Goal: Task Accomplishment & Management: Use online tool/utility

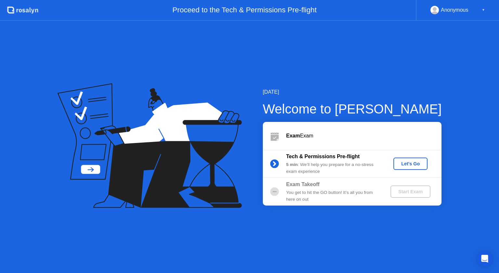
click at [405, 166] on div "Let's Go" at bounding box center [410, 163] width 29 height 5
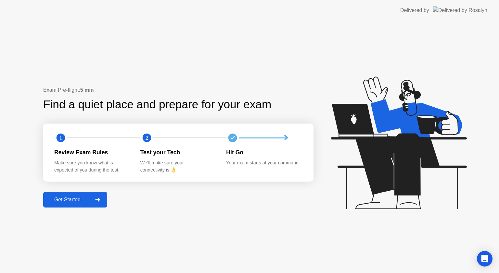
click at [71, 197] on div "Get Started" at bounding box center [67, 200] width 44 height 6
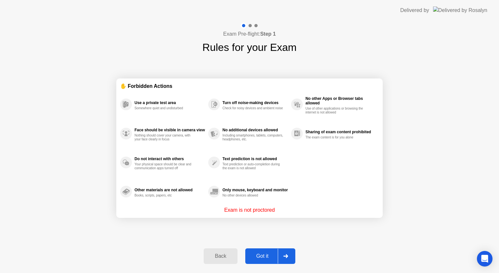
click at [260, 255] on div "Got it" at bounding box center [262, 257] width 31 height 6
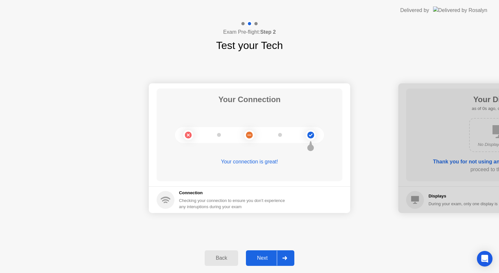
click at [260, 257] on div "Next" at bounding box center [262, 259] width 29 height 6
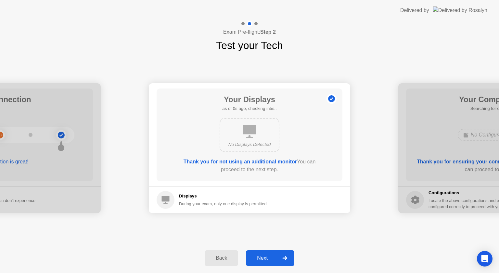
click at [260, 257] on div "Next" at bounding box center [262, 259] width 29 height 6
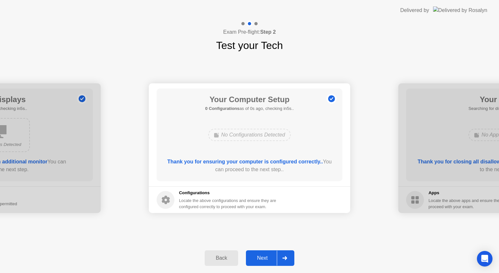
click at [260, 257] on div "Next" at bounding box center [262, 259] width 29 height 6
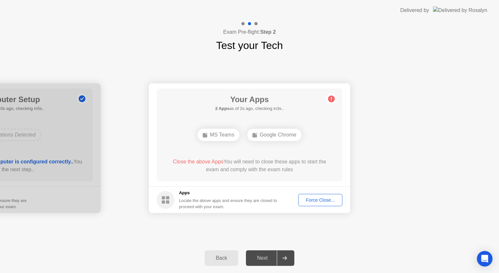
click at [304, 199] on div "Force Close..." at bounding box center [320, 200] width 40 height 5
click at [319, 203] on div "Force Close..." at bounding box center [320, 200] width 40 height 5
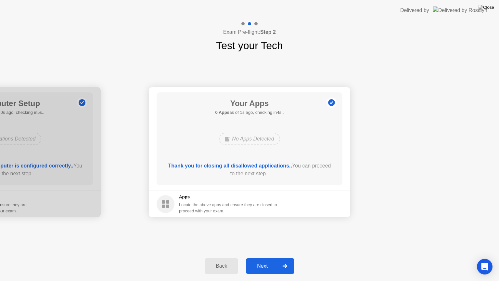
click at [267, 259] on button "Next" at bounding box center [270, 266] width 48 height 16
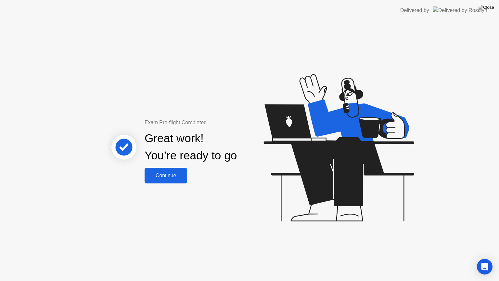
click at [160, 177] on div "Continue" at bounding box center [165, 175] width 39 height 6
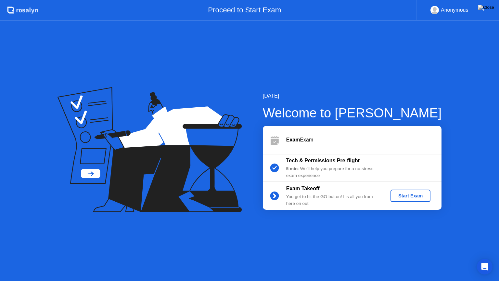
click at [407, 200] on button "Start Exam" at bounding box center [410, 195] width 40 height 12
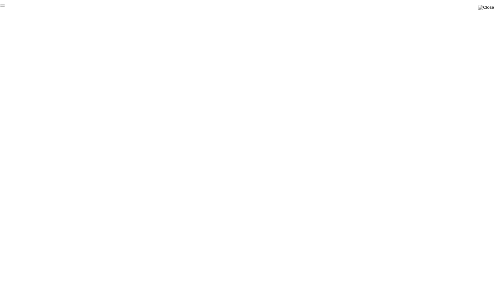
click div "End Proctoring Session"
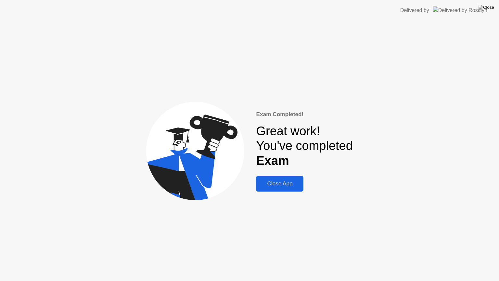
click at [284, 184] on div "Close App" at bounding box center [280, 183] width 44 height 6
